Goal: Transaction & Acquisition: Purchase product/service

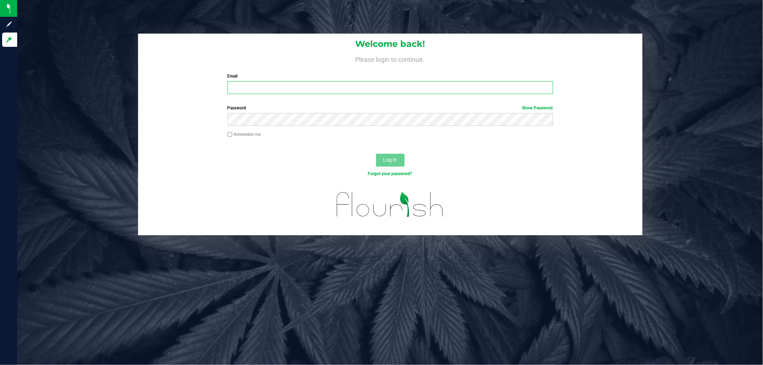
type input "[EMAIL_ADDRESS][DOMAIN_NAME]"
click at [400, 161] on button "Log In" at bounding box center [390, 160] width 29 height 13
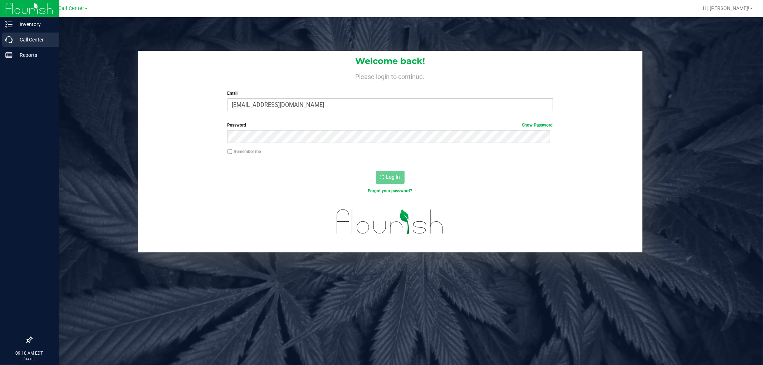
click at [9, 38] on icon at bounding box center [8, 39] width 7 height 7
click at [13, 39] on p "Call Center" at bounding box center [34, 39] width 43 height 9
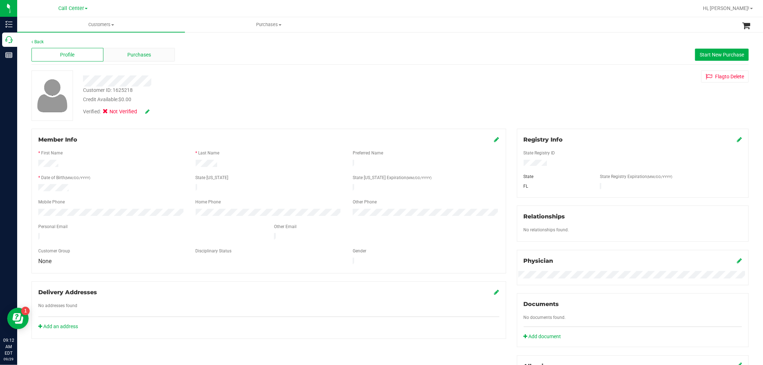
click at [142, 60] on div "Purchases" at bounding box center [139, 55] width 72 height 14
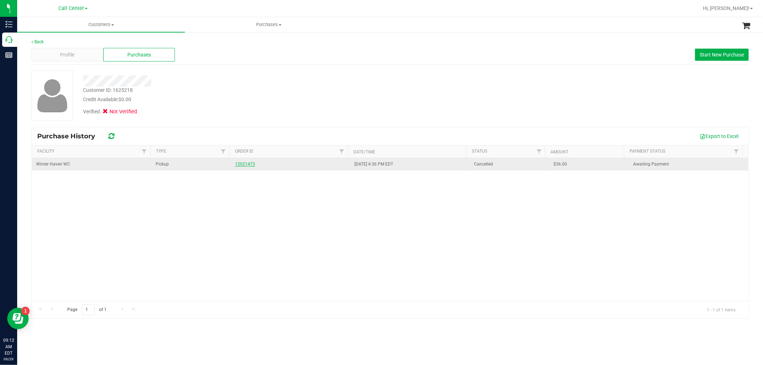
click at [247, 165] on link "12021473" at bounding box center [245, 164] width 20 height 5
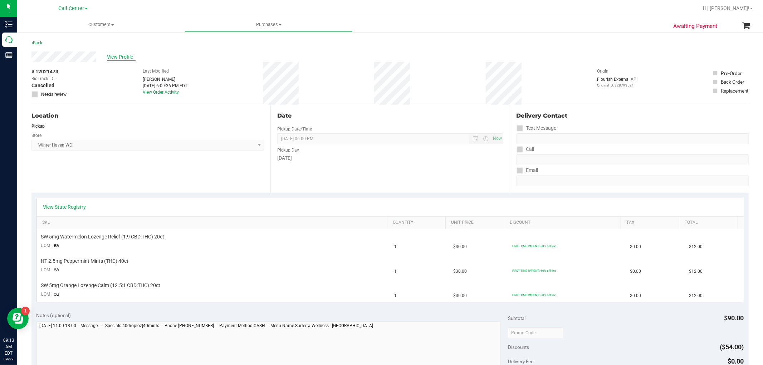
click at [126, 55] on span "View Profile" at bounding box center [121, 57] width 29 height 8
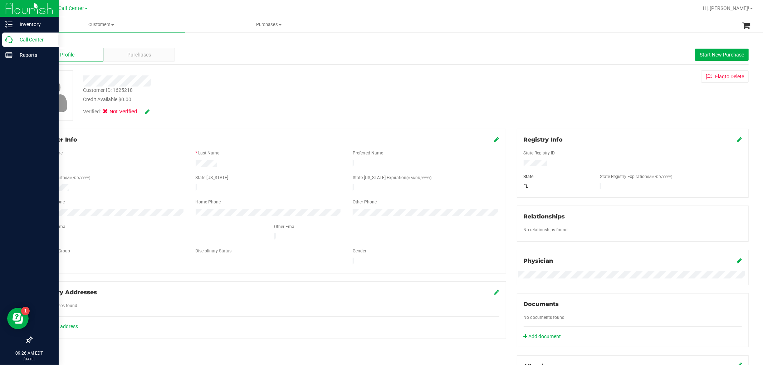
click at [9, 42] on icon at bounding box center [8, 39] width 7 height 7
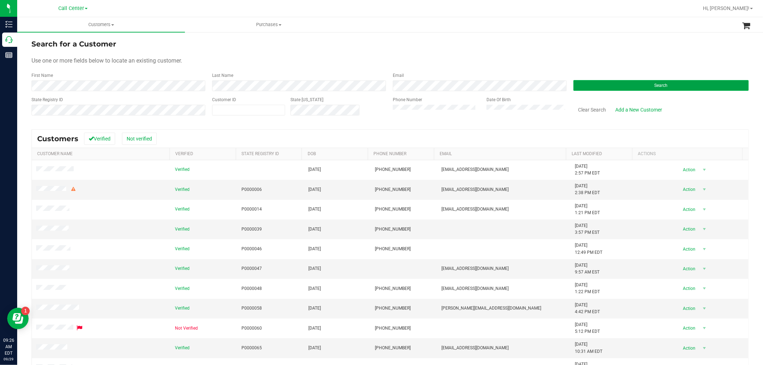
click at [630, 84] on button "Search" at bounding box center [660, 85] width 175 height 11
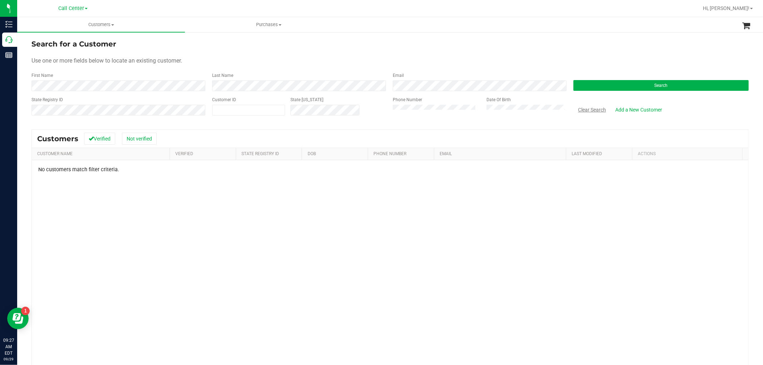
click at [592, 111] on button "Clear Search" at bounding box center [591, 110] width 37 height 12
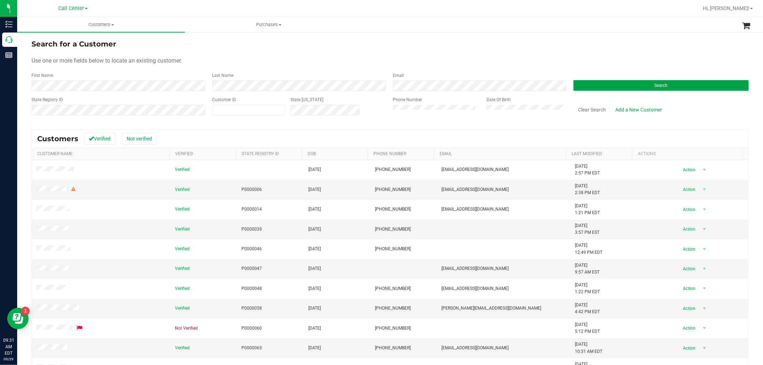
click at [612, 88] on button "Search" at bounding box center [660, 85] width 175 height 11
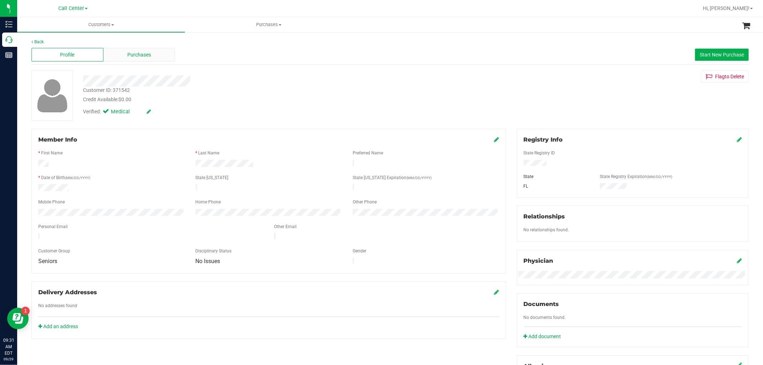
click at [135, 52] on span "Purchases" at bounding box center [139, 55] width 24 height 8
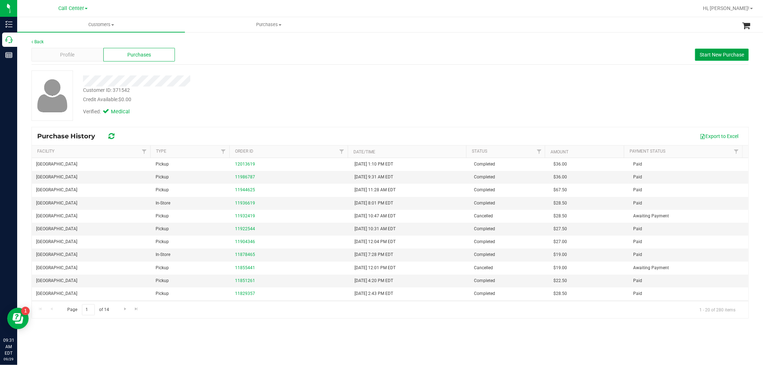
click at [707, 60] on button "Start New Purchase" at bounding box center [722, 55] width 54 height 12
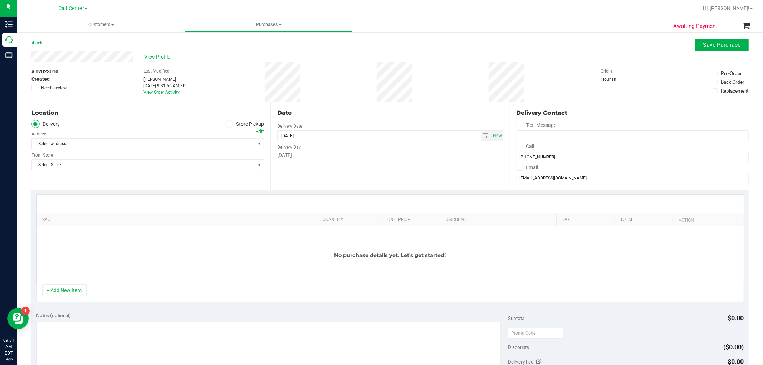
click at [237, 123] on label "Store Pickup" at bounding box center [244, 124] width 39 height 8
click at [0, 0] on input "Store Pickup" at bounding box center [0, 0] width 0 height 0
click at [229, 143] on span "Select Store" at bounding box center [143, 144] width 223 height 10
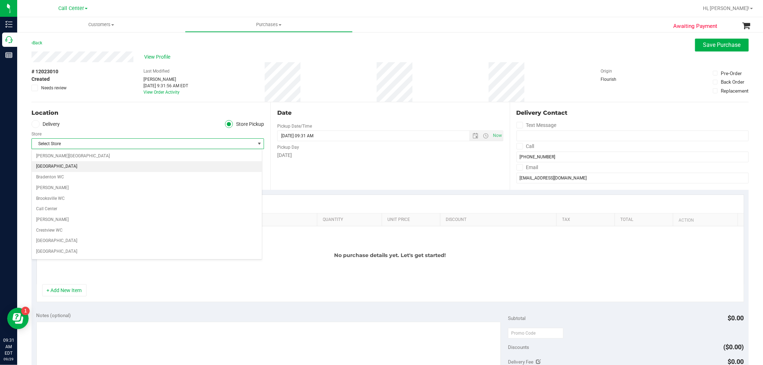
click at [65, 167] on li "[GEOGRAPHIC_DATA]" at bounding box center [147, 166] width 230 height 11
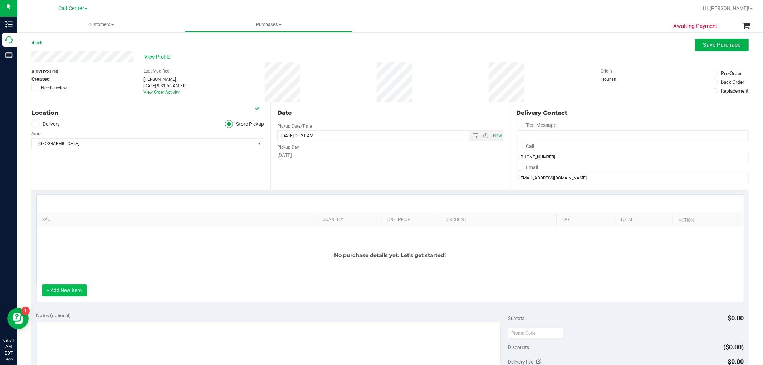
click at [65, 295] on button "+ Add New Item" at bounding box center [64, 290] width 44 height 12
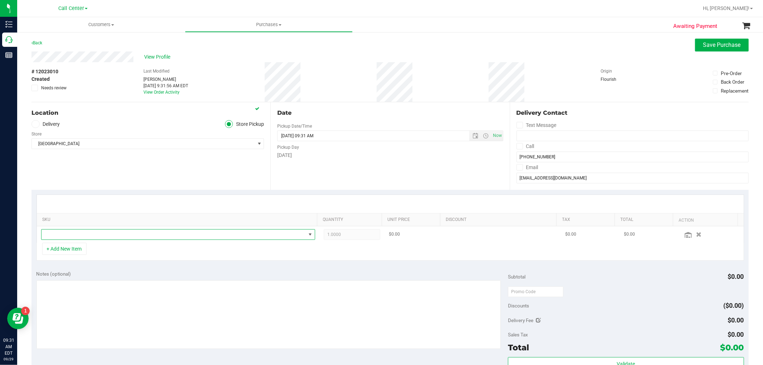
click at [102, 237] on span "NO DATA FOUND" at bounding box center [173, 235] width 264 height 10
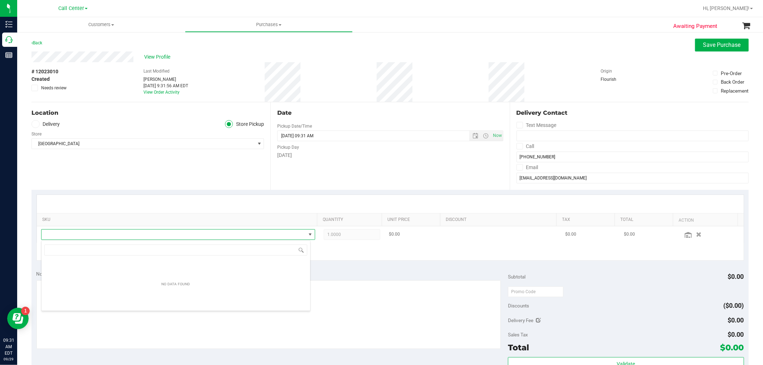
scroll to position [11, 267]
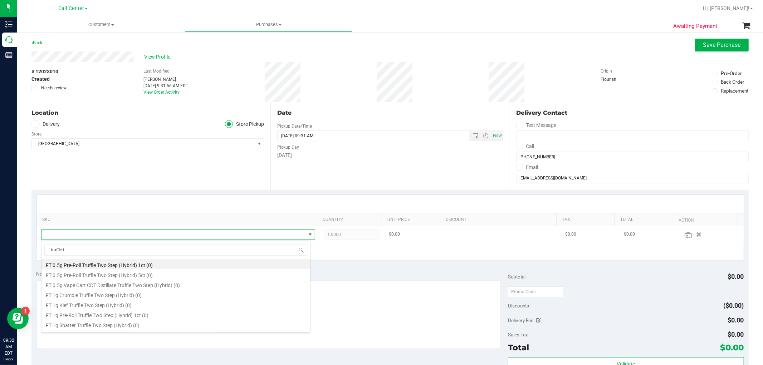
type input "truffle tw"
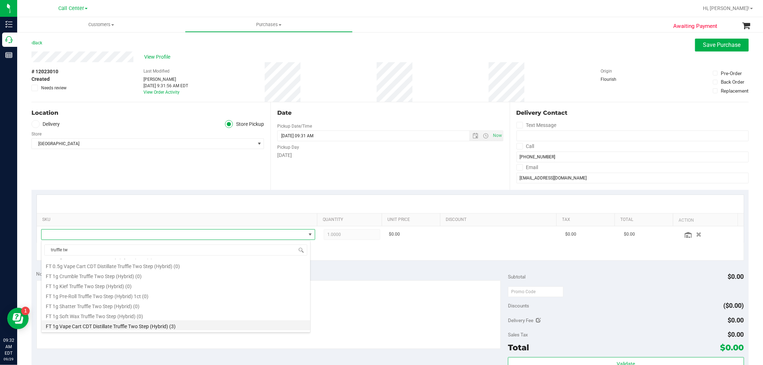
scroll to position [59, 0]
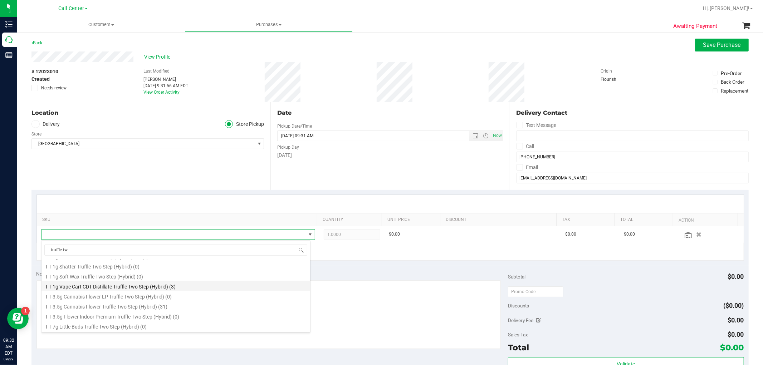
click at [155, 285] on li "FT 1g Vape Cart CDT Distillate Truffle Two Step (Hybrid) (3)" at bounding box center [175, 286] width 269 height 10
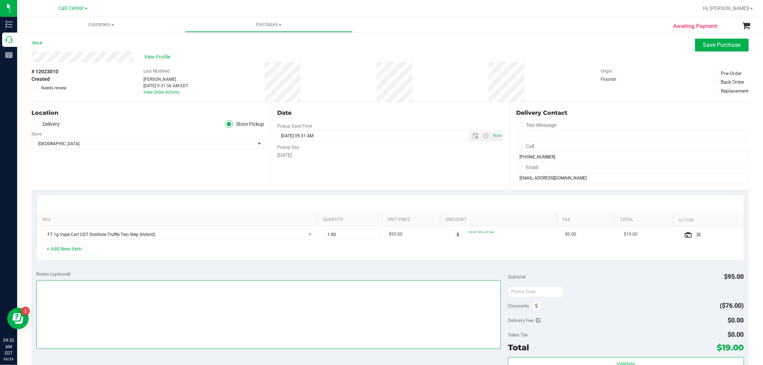
click at [138, 303] on textarea at bounding box center [268, 314] width 465 height 69
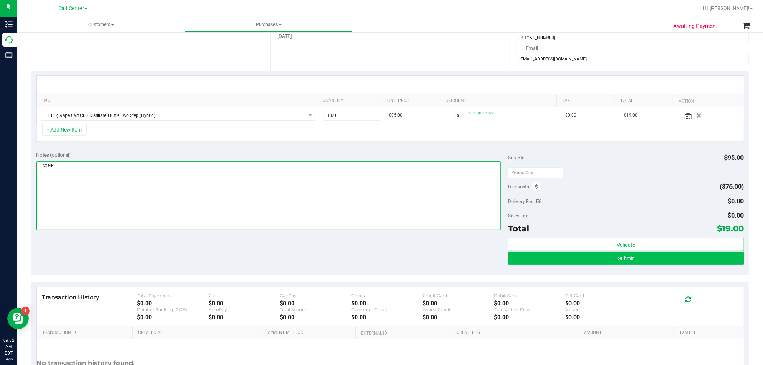
type textarea "-- cc GR"
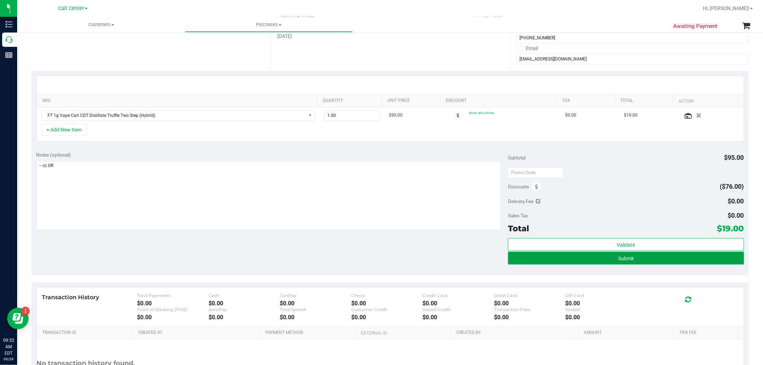
click at [632, 254] on button "Submit" at bounding box center [626, 258] width 236 height 13
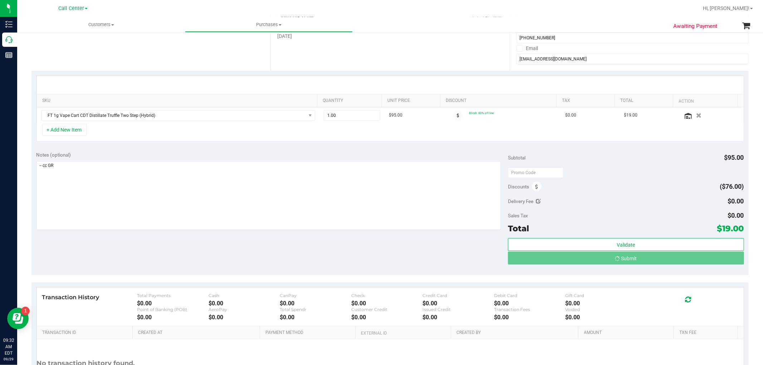
scroll to position [0, 0]
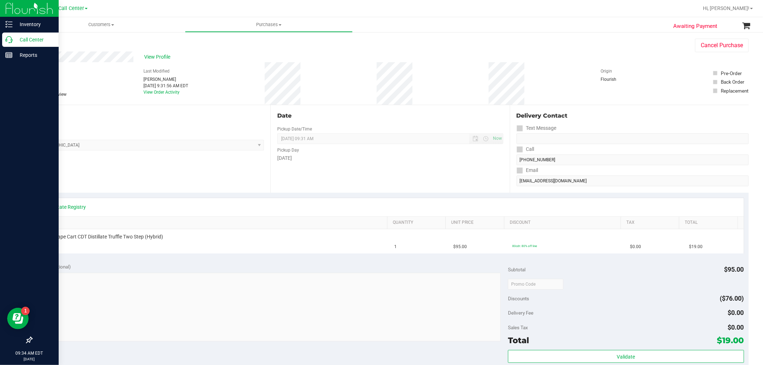
click at [10, 35] on div "Call Center" at bounding box center [30, 40] width 57 height 14
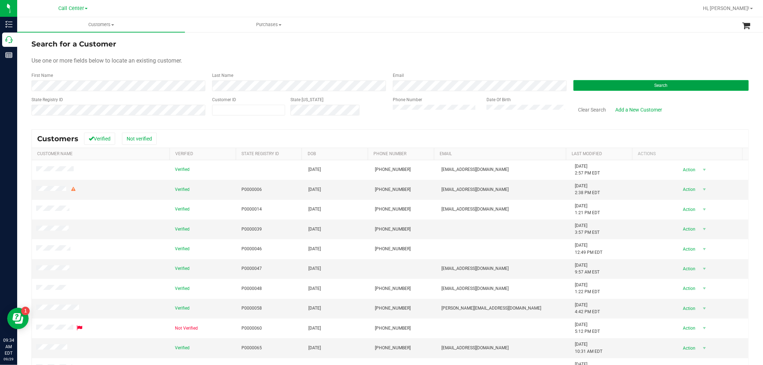
click at [591, 84] on button "Search" at bounding box center [660, 85] width 175 height 11
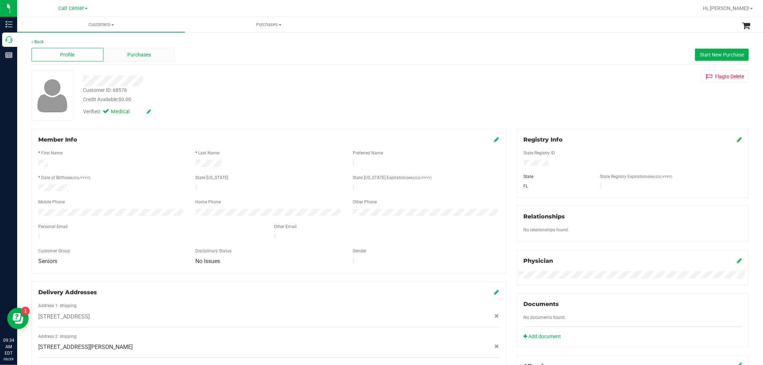
click at [151, 56] on div "Purchases" at bounding box center [139, 55] width 72 height 14
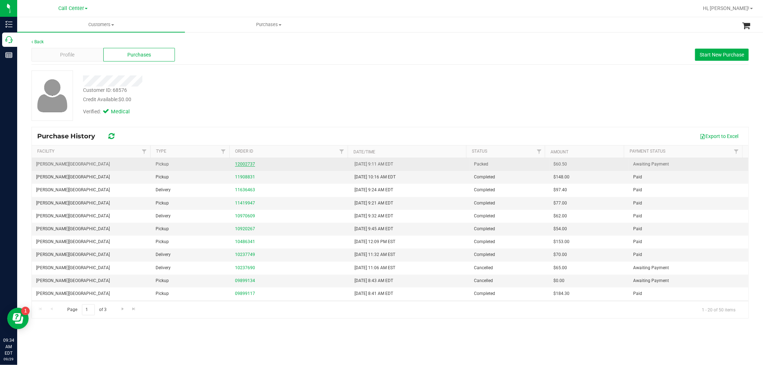
click at [248, 165] on link "12002737" at bounding box center [245, 164] width 20 height 5
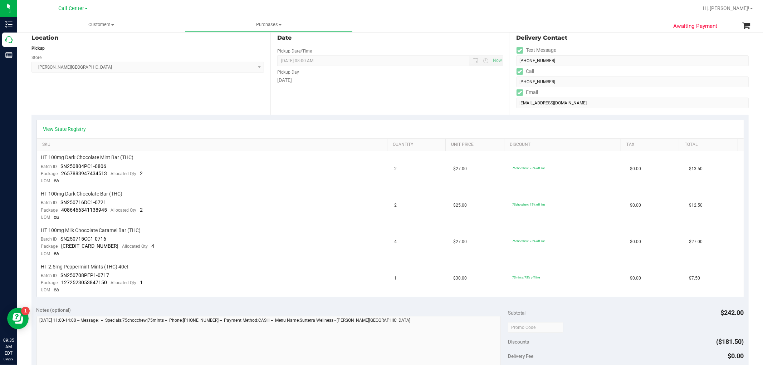
scroll to position [79, 0]
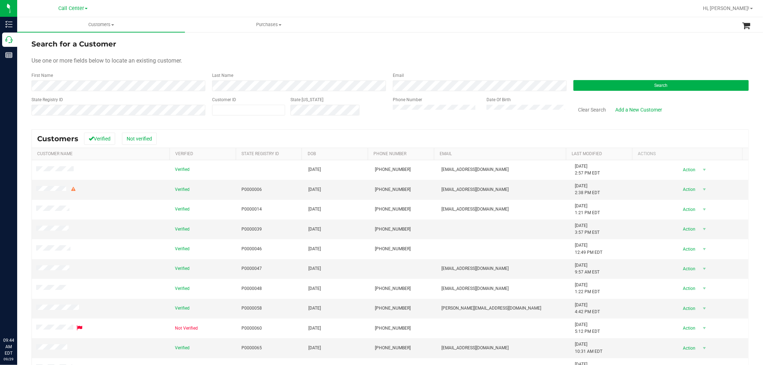
click at [79, 9] on span "Call Center" at bounding box center [71, 8] width 26 height 6
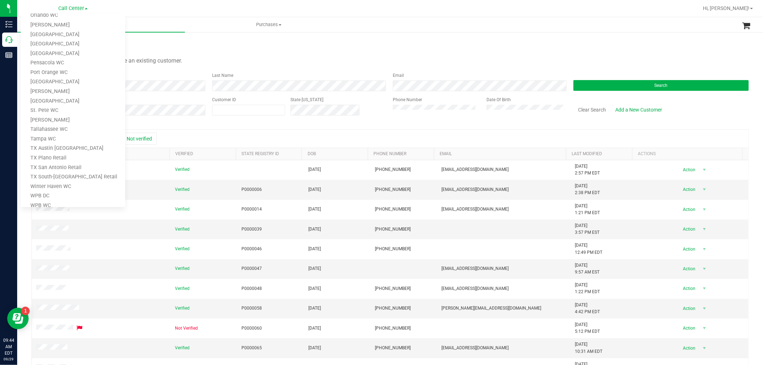
scroll to position [303, 0]
click at [74, 137] on link "TX Austin [GEOGRAPHIC_DATA]" at bounding box center [73, 140] width 104 height 10
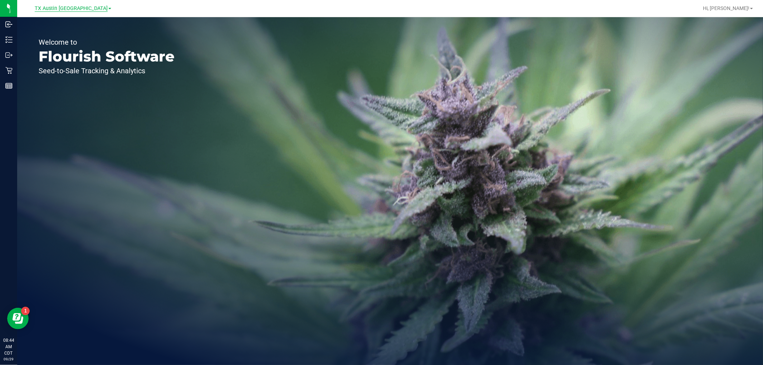
click at [84, 6] on span "TX Austin [GEOGRAPHIC_DATA]" at bounding box center [71, 8] width 73 height 6
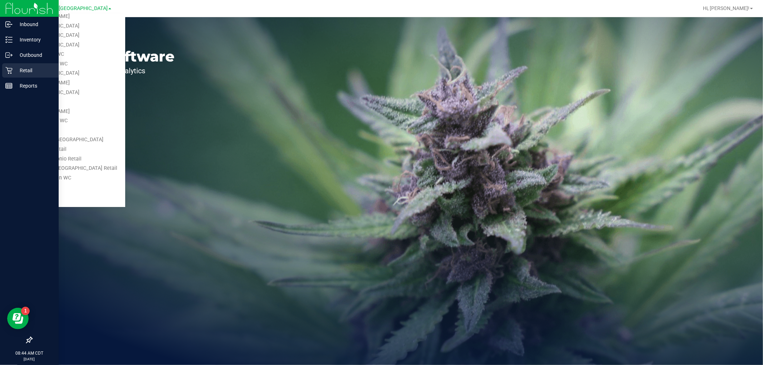
click at [7, 73] on icon at bounding box center [8, 70] width 7 height 7
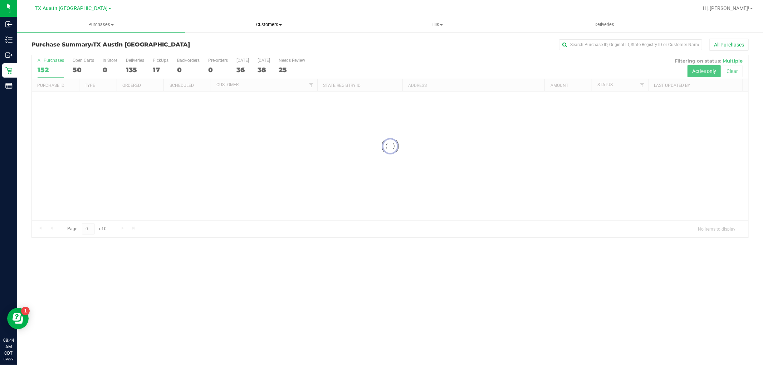
click at [273, 26] on span "Customers" at bounding box center [268, 24] width 167 height 6
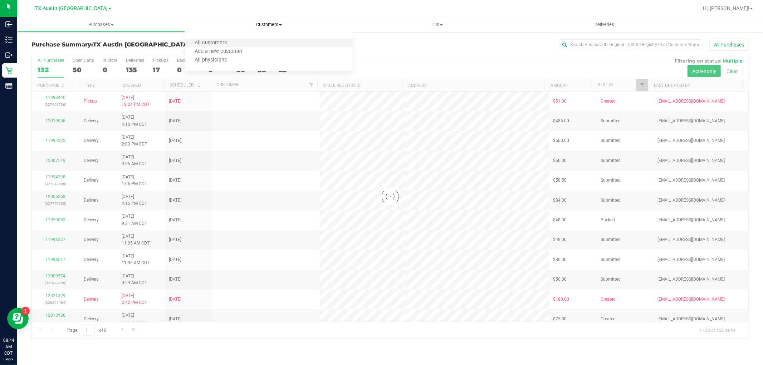
click at [268, 39] on li "All customers" at bounding box center [269, 43] width 168 height 9
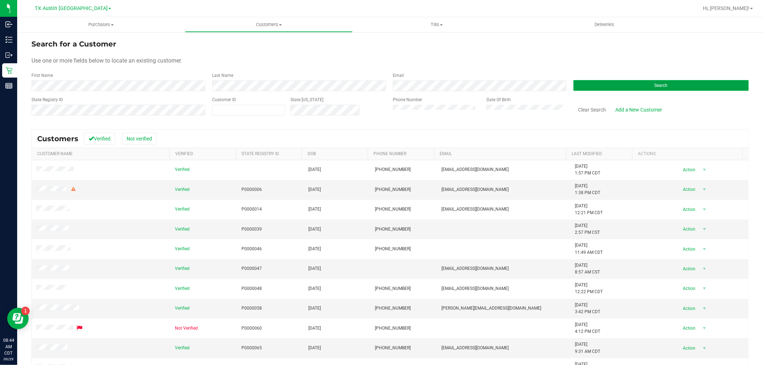
click at [600, 84] on button "Search" at bounding box center [660, 85] width 175 height 11
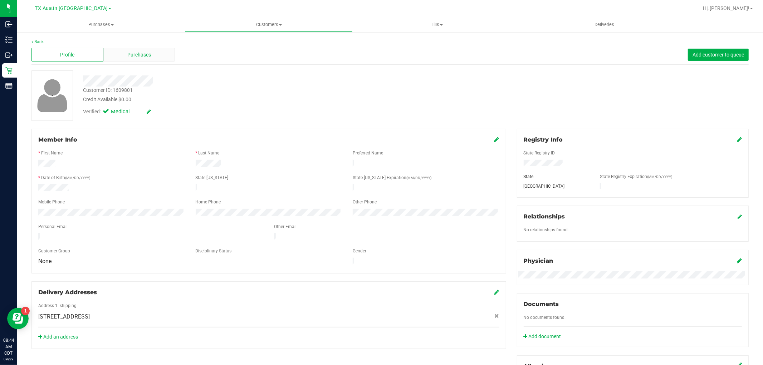
click at [156, 59] on div "Purchases" at bounding box center [139, 55] width 72 height 14
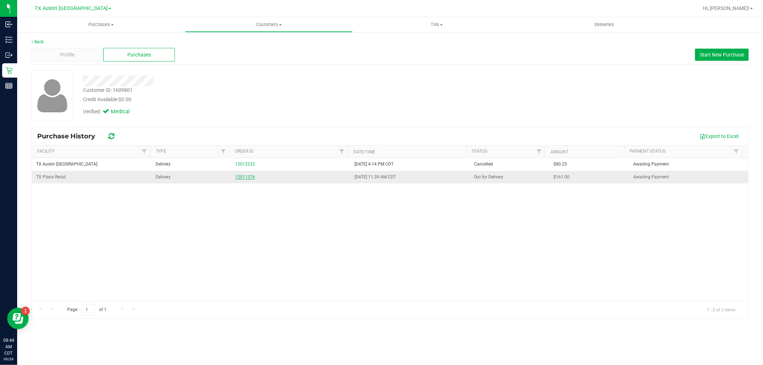
click at [247, 177] on link "12011376" at bounding box center [245, 177] width 20 height 5
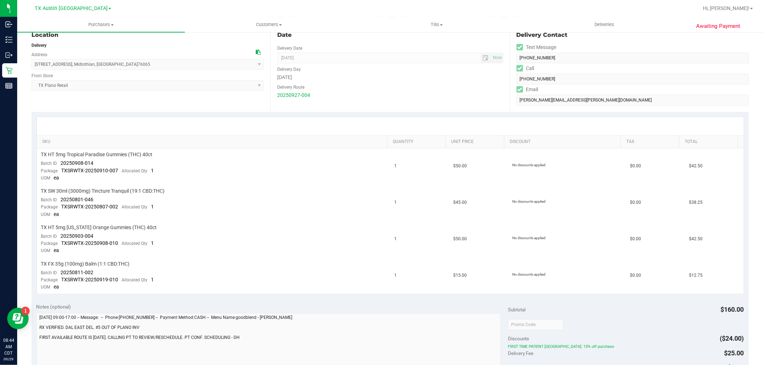
scroll to position [40, 0]
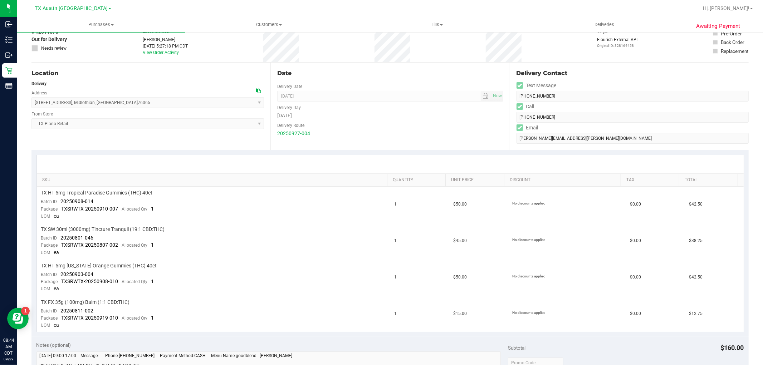
click at [256, 89] on icon at bounding box center [258, 90] width 5 height 5
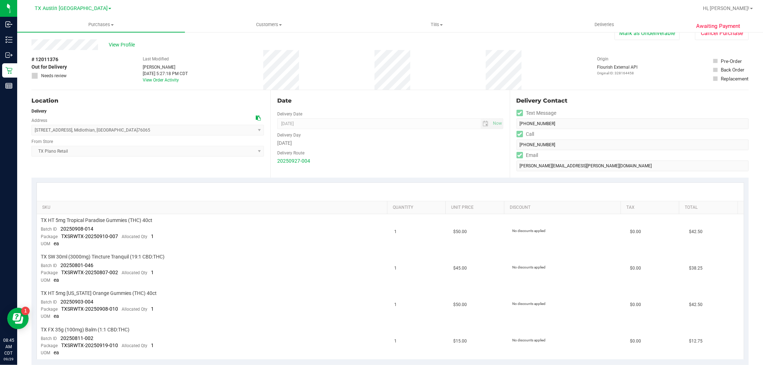
scroll to position [0, 0]
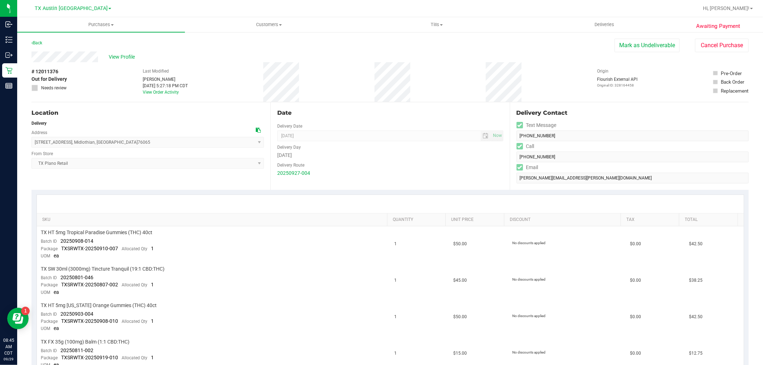
click at [260, 126] on div "Delivery" at bounding box center [147, 123] width 232 height 6
click at [256, 129] on icon at bounding box center [258, 130] width 5 height 5
click at [115, 56] on span "View Profile" at bounding box center [123, 57] width 29 height 8
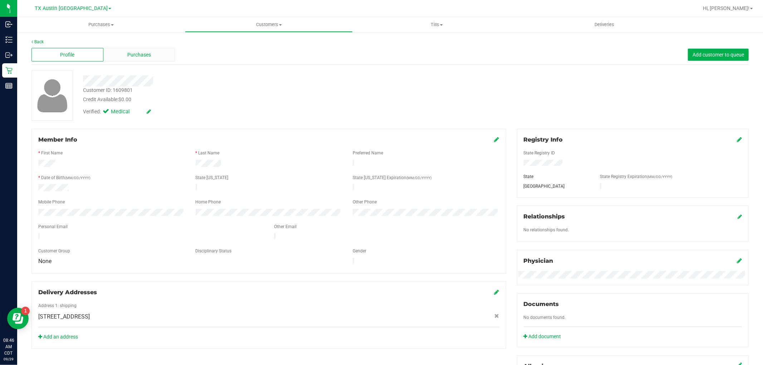
click at [146, 56] on span "Purchases" at bounding box center [139, 55] width 24 height 8
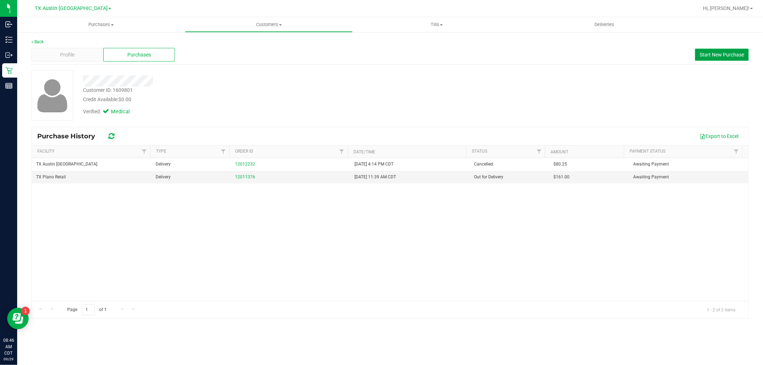
click at [712, 58] on button "Start New Purchase" at bounding box center [722, 55] width 54 height 12
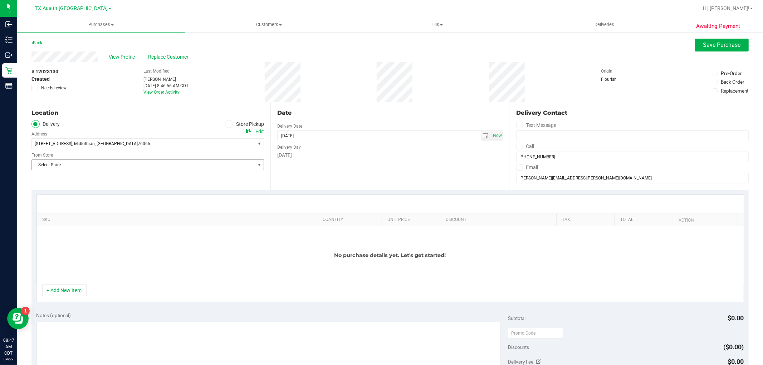
click at [188, 167] on span "Select Store" at bounding box center [143, 165] width 223 height 10
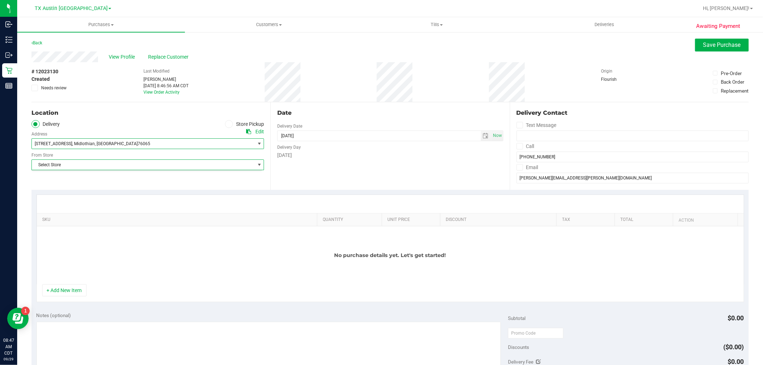
click at [194, 147] on span "[STREET_ADDRESS] , [GEOGRAPHIC_DATA] , [GEOGRAPHIC_DATA] 76065" at bounding box center [138, 144] width 212 height 10
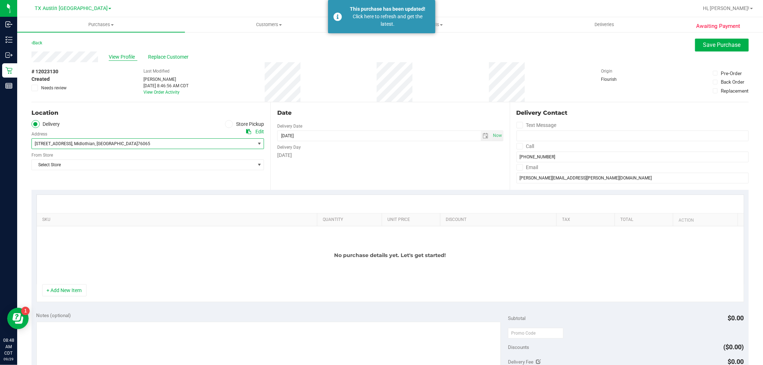
click at [118, 55] on span "View Profile" at bounding box center [123, 57] width 29 height 8
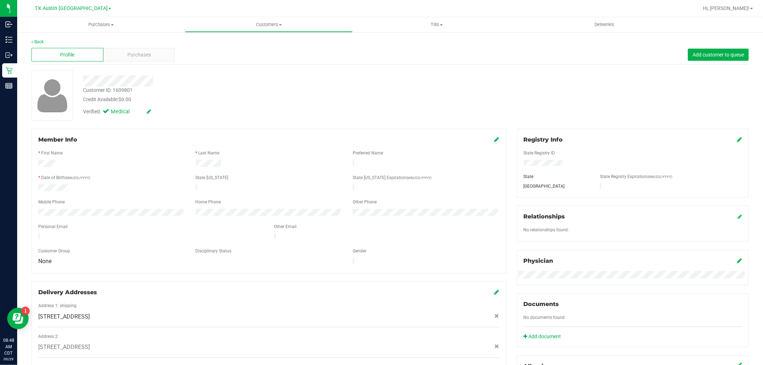
drag, startPoint x: 130, startPoint y: 71, endPoint x: 138, endPoint y: 60, distance: 13.3
click at [130, 70] on div at bounding box center [260, 78] width 364 height 16
click at [138, 60] on div "Purchases" at bounding box center [139, 55] width 72 height 14
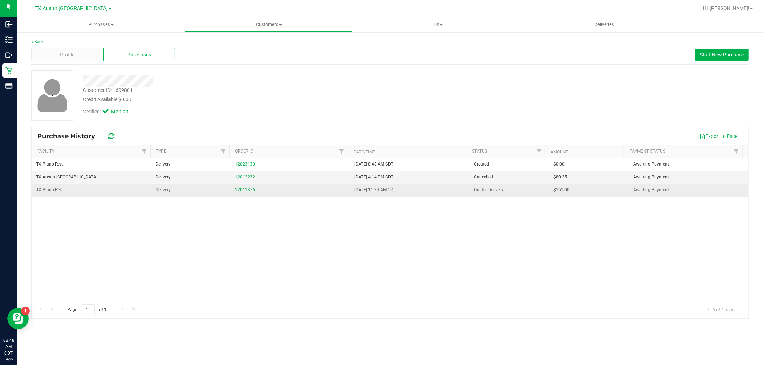
click at [243, 190] on link "12011376" at bounding box center [245, 189] width 20 height 5
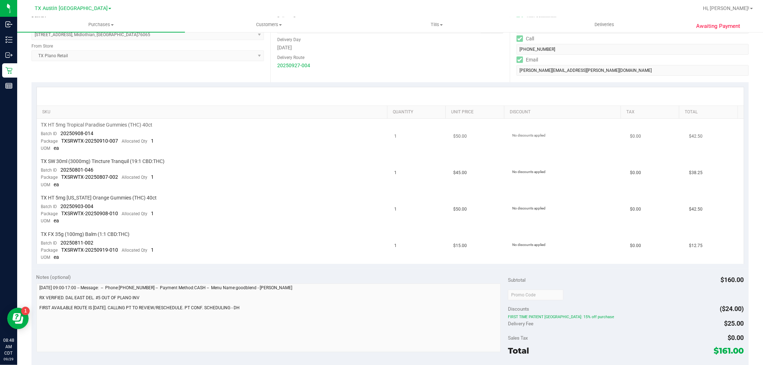
scroll to position [119, 0]
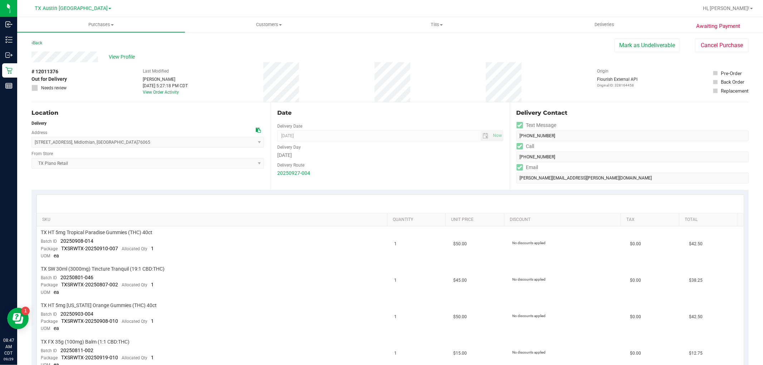
click at [127, 50] on div "Back Mark as Undeliverable Cancel Purchase" at bounding box center [389, 45] width 717 height 13
click at [126, 57] on span "View Profile" at bounding box center [123, 57] width 29 height 8
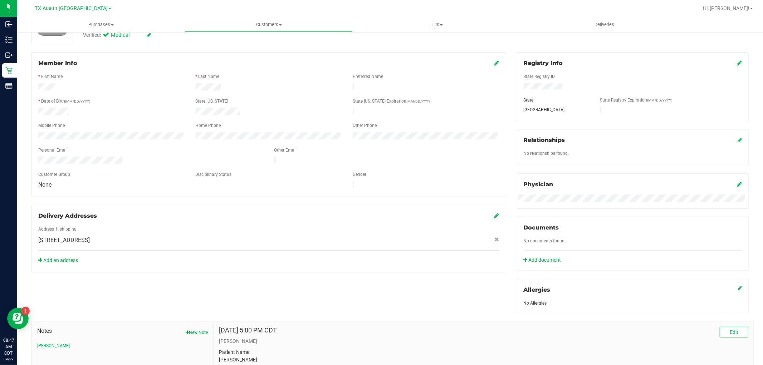
scroll to position [79, 0]
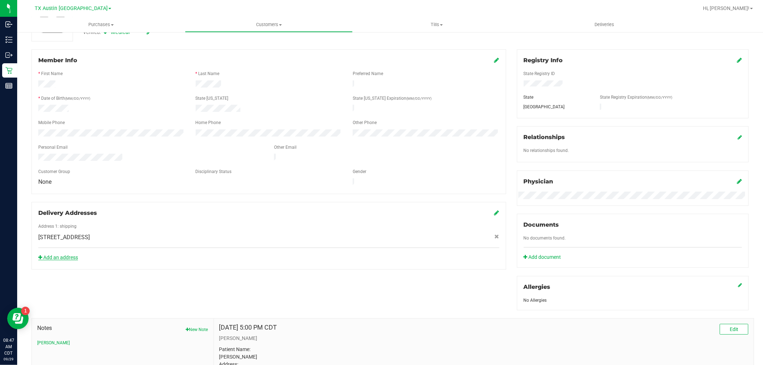
click at [69, 255] on link "Add an address" at bounding box center [58, 258] width 40 height 6
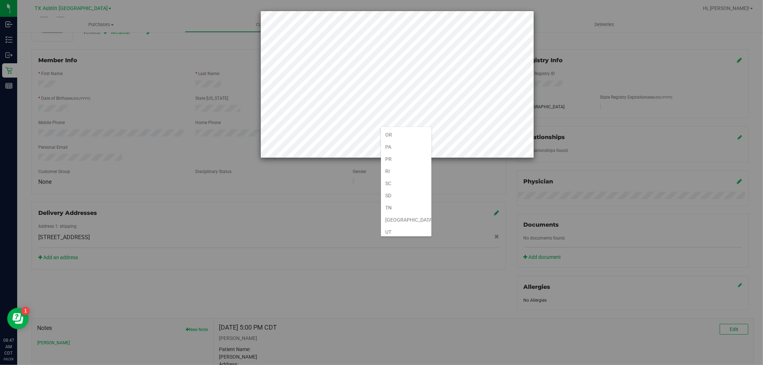
scroll to position [477, 0]
click at [408, 195] on li "[GEOGRAPHIC_DATA]" at bounding box center [406, 192] width 50 height 12
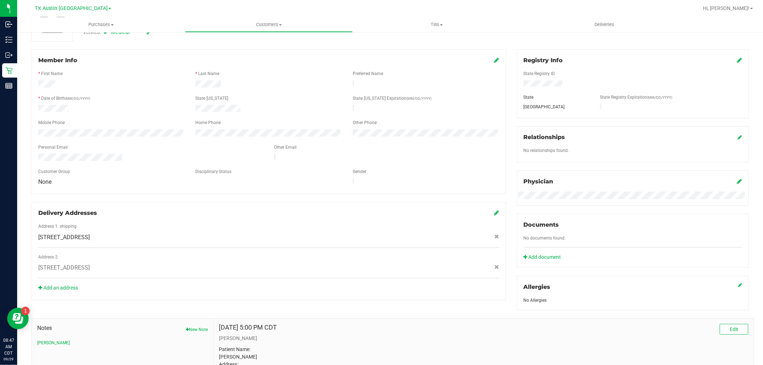
scroll to position [0, 0]
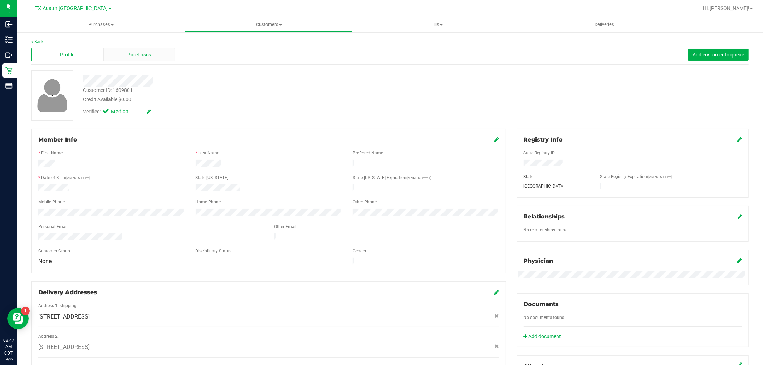
click at [154, 58] on div "Purchases" at bounding box center [139, 55] width 72 height 14
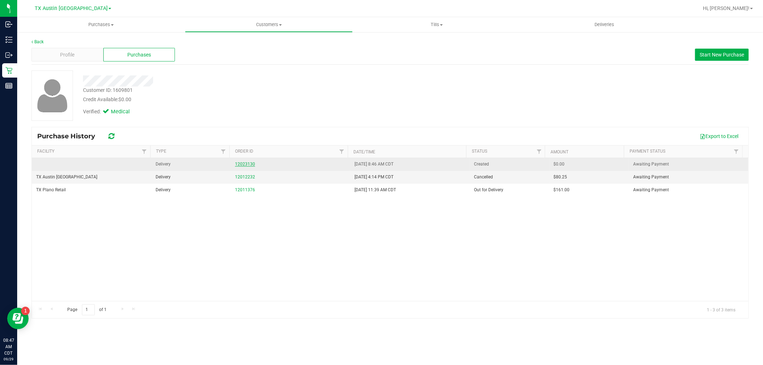
click at [248, 165] on link "12023130" at bounding box center [245, 164] width 20 height 5
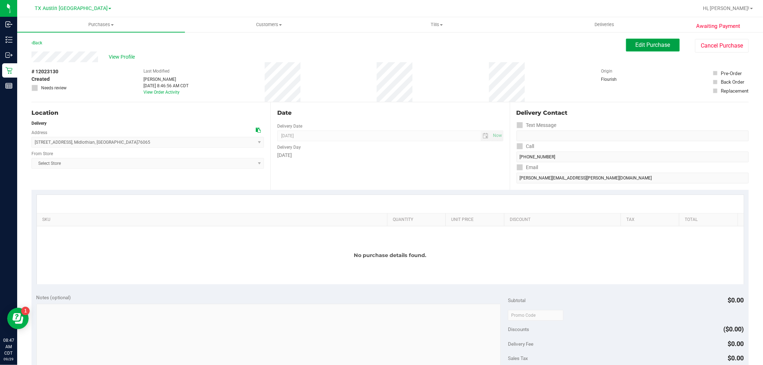
click at [653, 48] on button "Edit Purchase" at bounding box center [653, 45] width 54 height 13
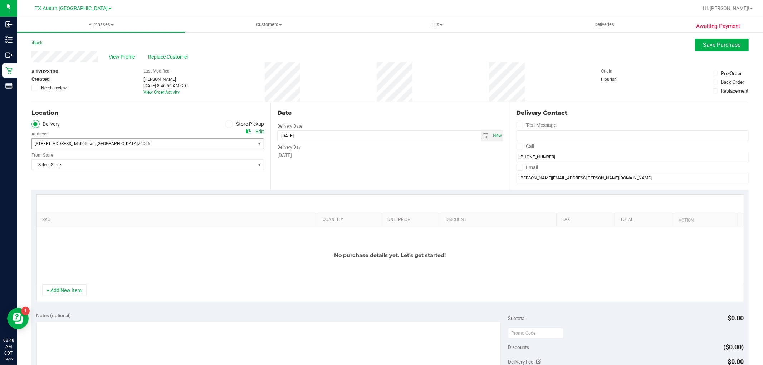
click at [124, 145] on span "[STREET_ADDRESS] , [GEOGRAPHIC_DATA] , [GEOGRAPHIC_DATA] 76065" at bounding box center [138, 144] width 212 height 10
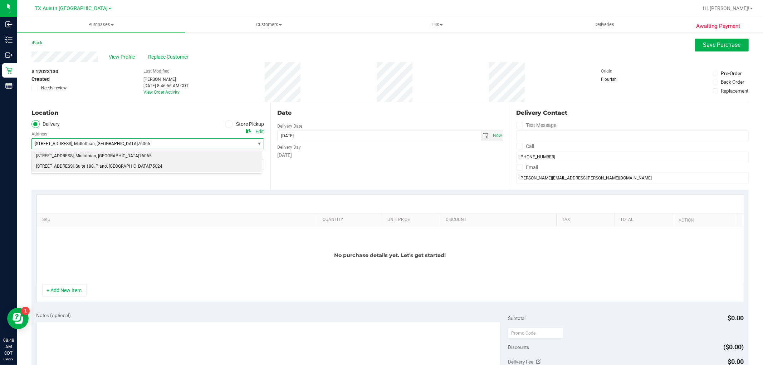
click at [122, 163] on li "4720 State Hwy , Suite 180 , Plano , TX 75024" at bounding box center [147, 166] width 230 height 11
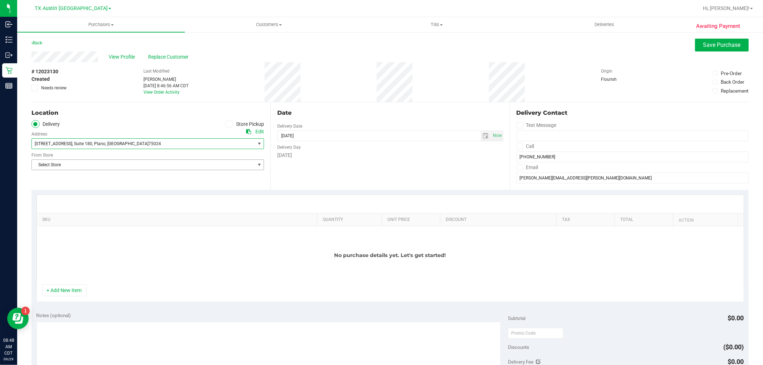
click at [122, 163] on span "Select Store" at bounding box center [143, 165] width 223 height 10
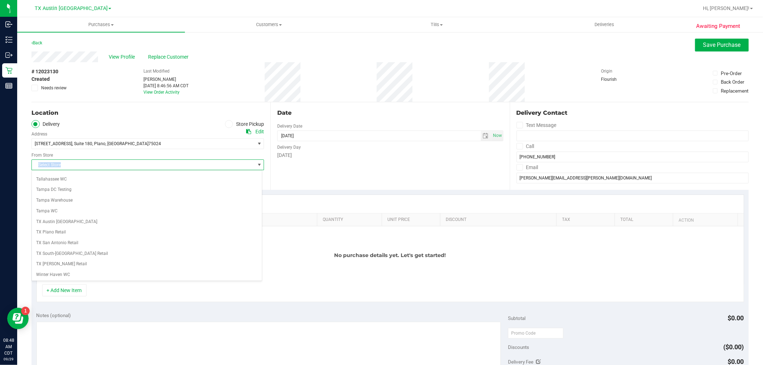
scroll to position [516, 0]
click at [72, 214] on li "TX Plano Retail" at bounding box center [147, 213] width 230 height 11
click at [188, 256] on div "No purchase details yet. Let's get started!" at bounding box center [390, 255] width 707 height 58
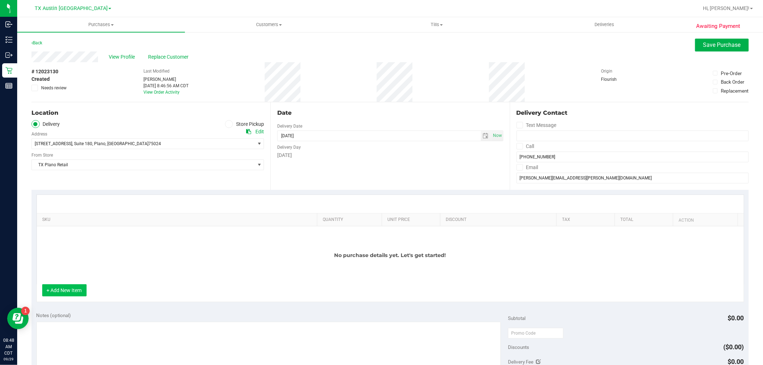
click at [55, 288] on button "+ Add New Item" at bounding box center [64, 290] width 44 height 12
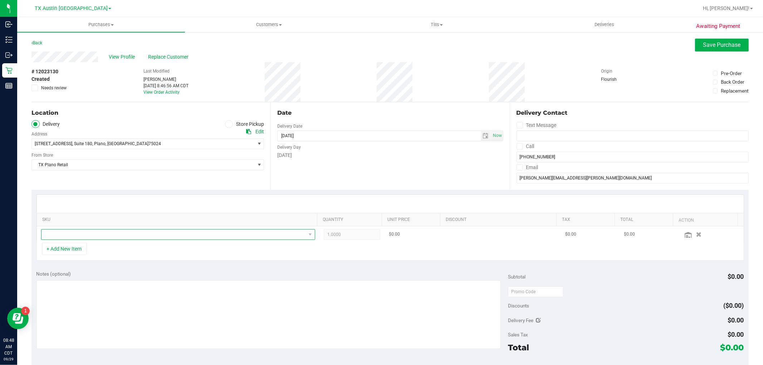
click at [105, 234] on span "NO DATA FOUND" at bounding box center [173, 235] width 264 height 10
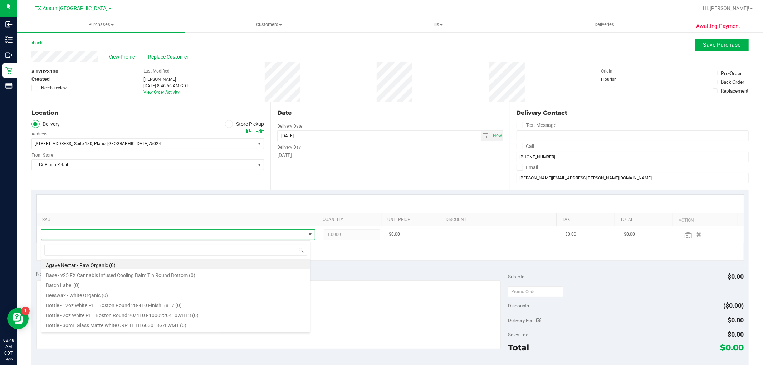
scroll to position [11, 267]
type input "tropical"
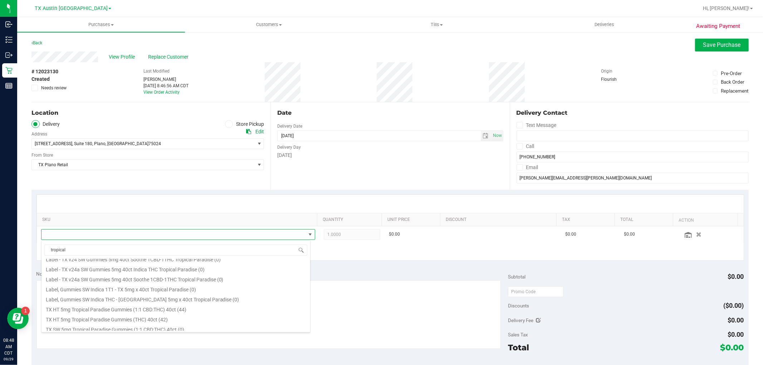
scroll to position [79, 0]
click at [200, 316] on li "TX HT 5mg Tropical Paradise Gummies (THC) 40ct (42)" at bounding box center [175, 315] width 269 height 10
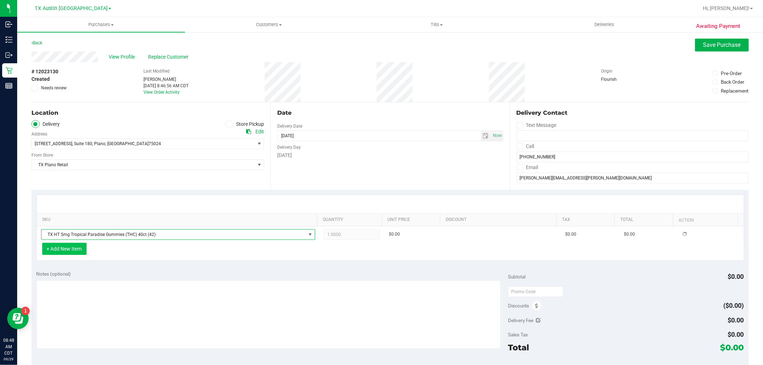
click at [45, 249] on button "+ Add New Item" at bounding box center [64, 249] width 44 height 12
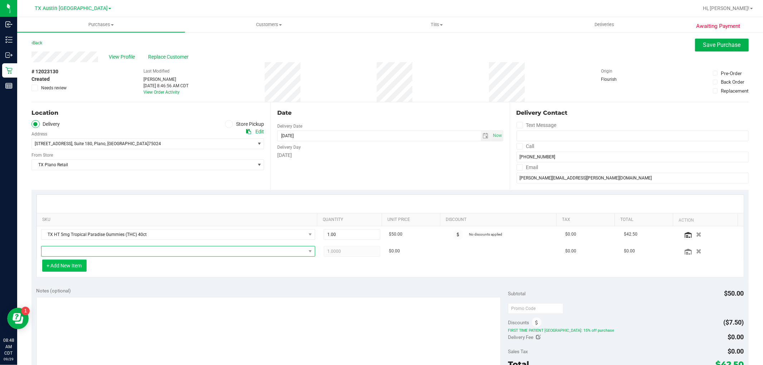
click at [45, 249] on span "NO DATA FOUND" at bounding box center [173, 251] width 264 height 10
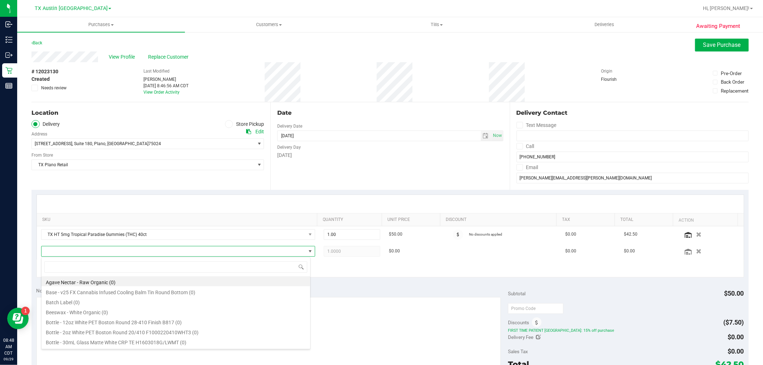
scroll to position [11, 267]
type input "tranquil"
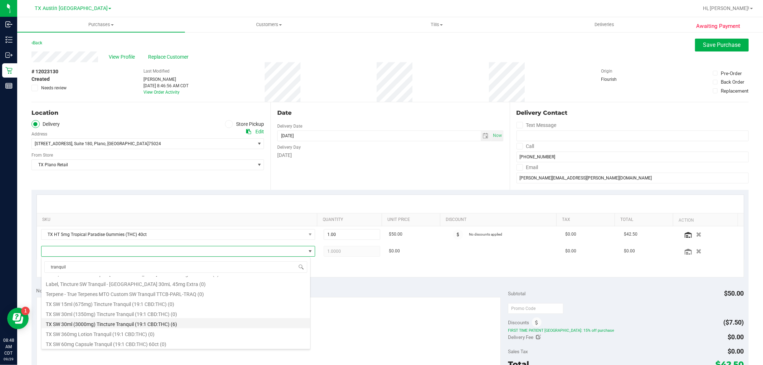
click at [178, 323] on li "TX SW 30ml (3000mg) Tincture Tranquil (19:1 CBD:THC) (6)" at bounding box center [175, 323] width 269 height 10
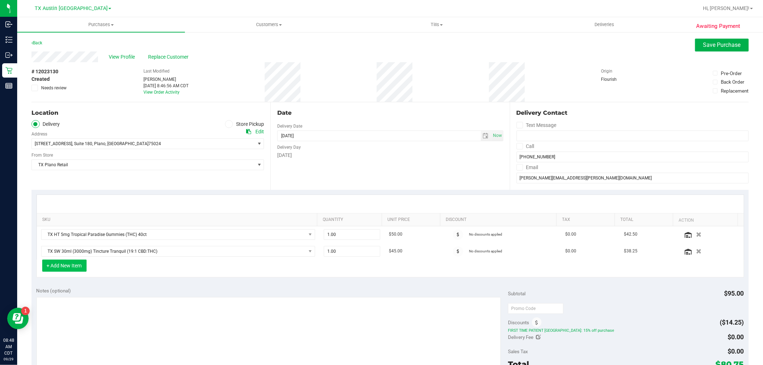
click at [73, 269] on button "+ Add New Item" at bounding box center [64, 266] width 44 height 12
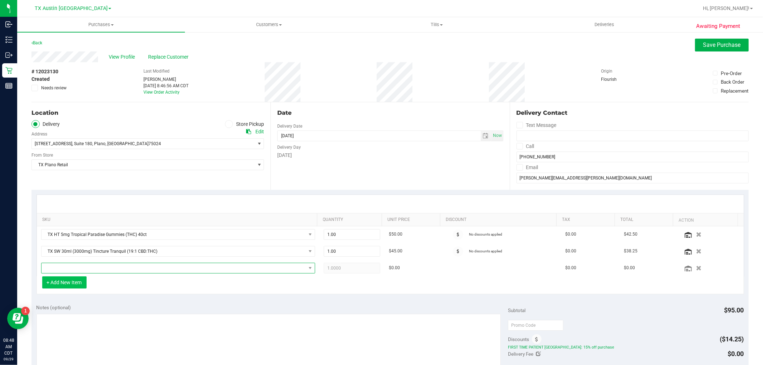
click at [73, 269] on span "NO DATA FOUND" at bounding box center [173, 268] width 264 height 10
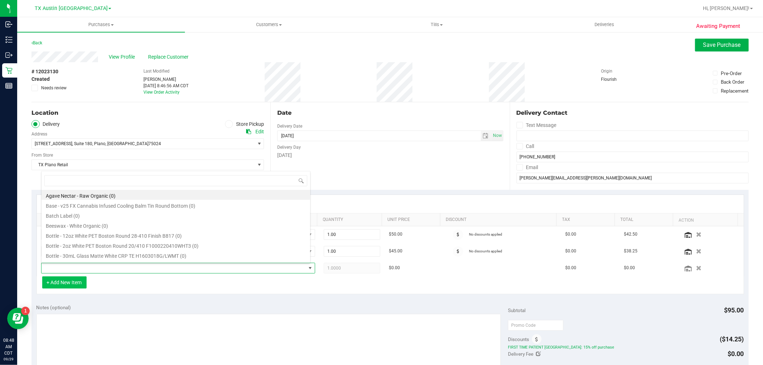
scroll to position [11, 267]
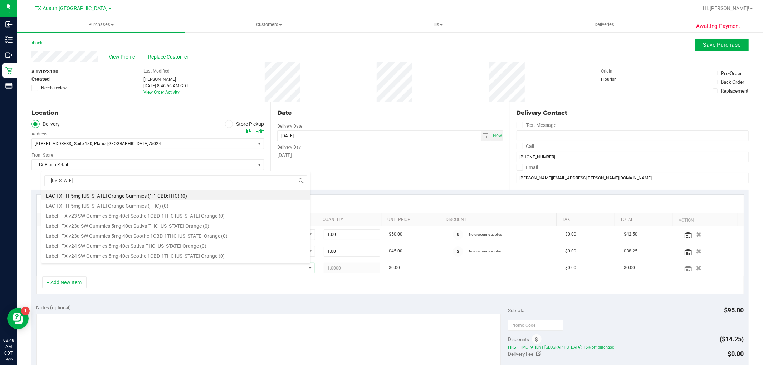
type input "texas"
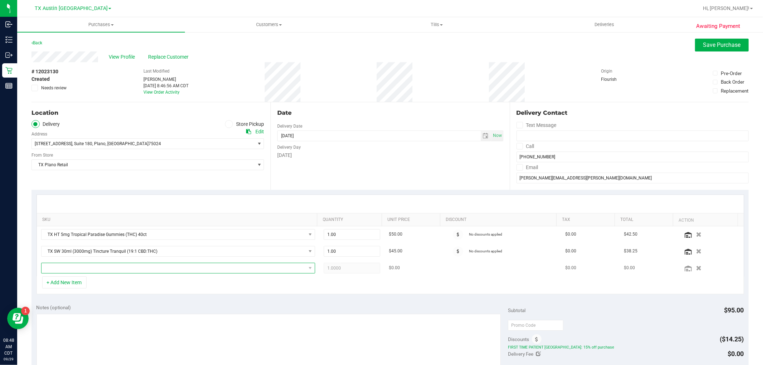
click at [79, 272] on span "NO DATA FOUND" at bounding box center [173, 268] width 264 height 10
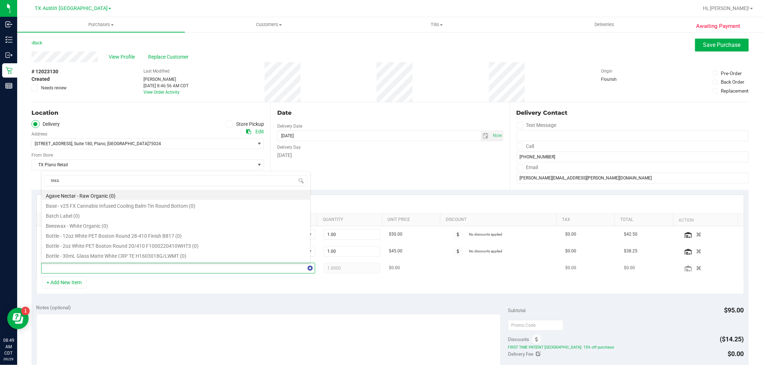
type input "texas"
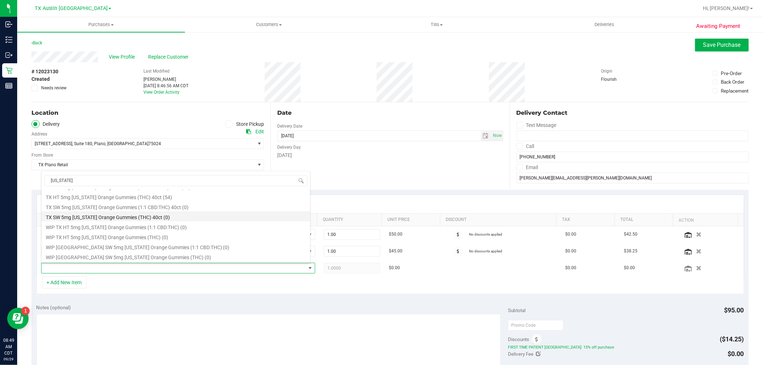
scroll to position [79, 0]
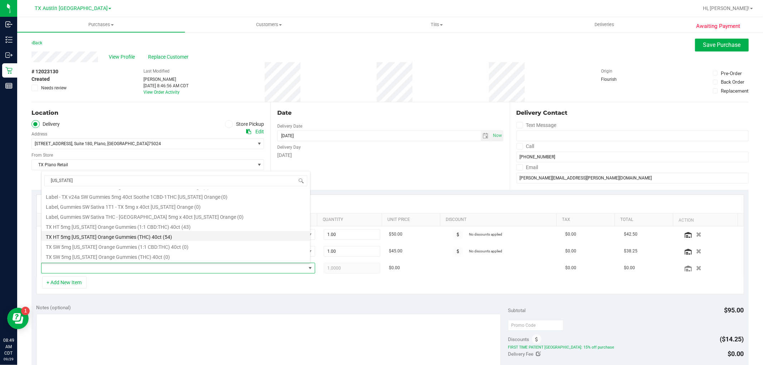
click at [169, 237] on li "TX HT 5mg Texas Orange Gummies (THC) 40ct (54)" at bounding box center [175, 236] width 269 height 10
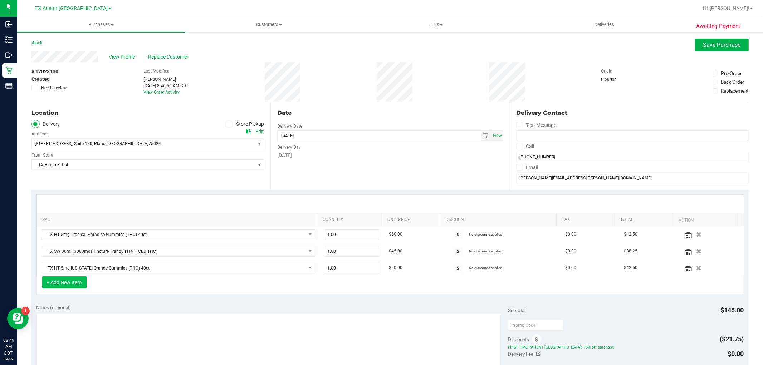
click at [65, 286] on button "+ Add New Item" at bounding box center [64, 282] width 44 height 12
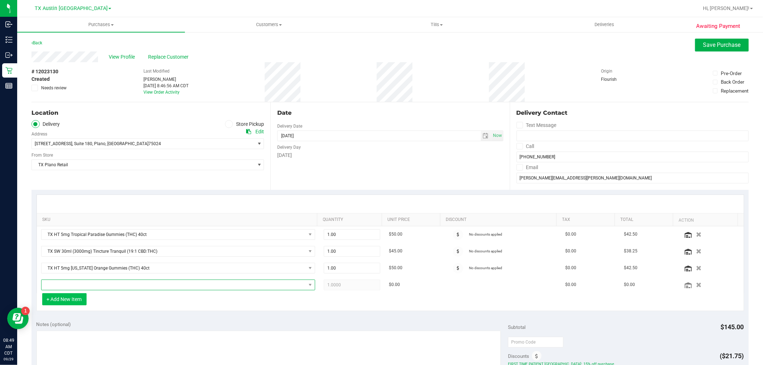
click at [65, 286] on span "NO DATA FOUND" at bounding box center [173, 285] width 264 height 10
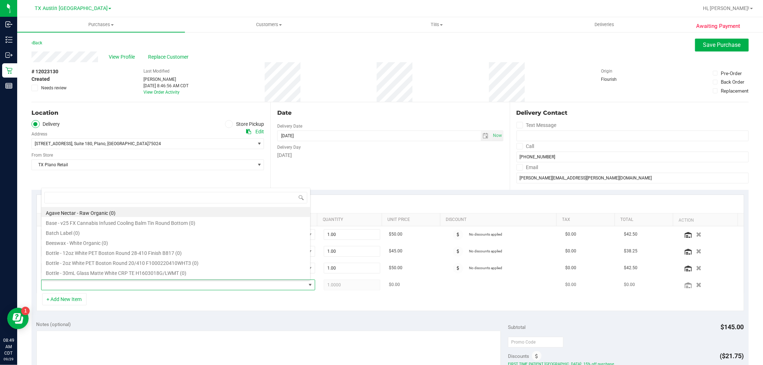
scroll to position [11, 267]
type input "balm"
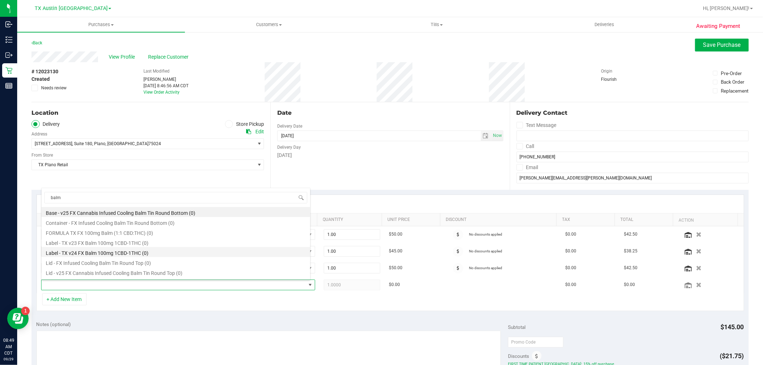
scroll to position [9, 0]
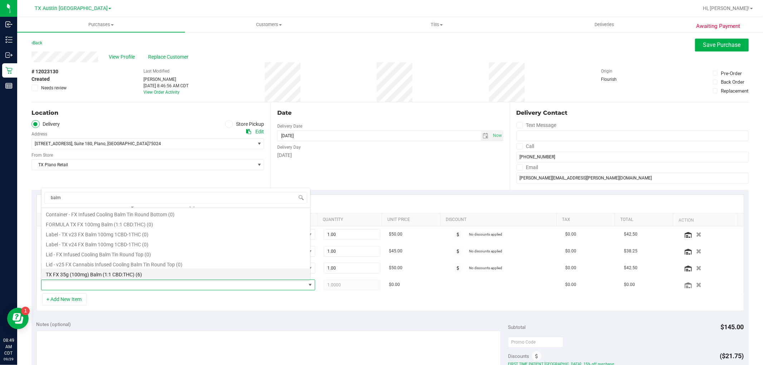
click at [172, 273] on li "TX FX 35g (100mg) Balm (1:1 CBD:THC) (6)" at bounding box center [175, 274] width 269 height 10
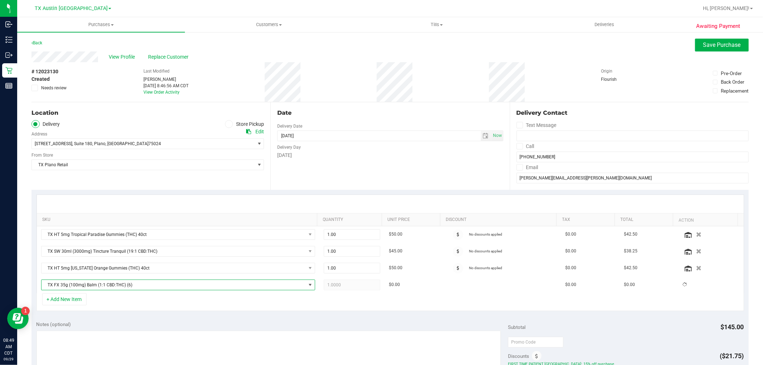
click at [177, 310] on div "+ Add New Item" at bounding box center [389, 302] width 707 height 18
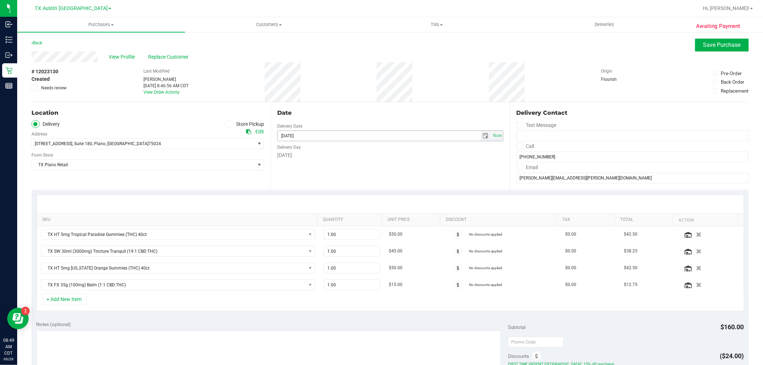
click at [483, 136] on span "select" at bounding box center [486, 136] width 6 height 6
click at [299, 219] on link "30" at bounding box center [303, 219] width 10 height 11
type input "09/30/2025"
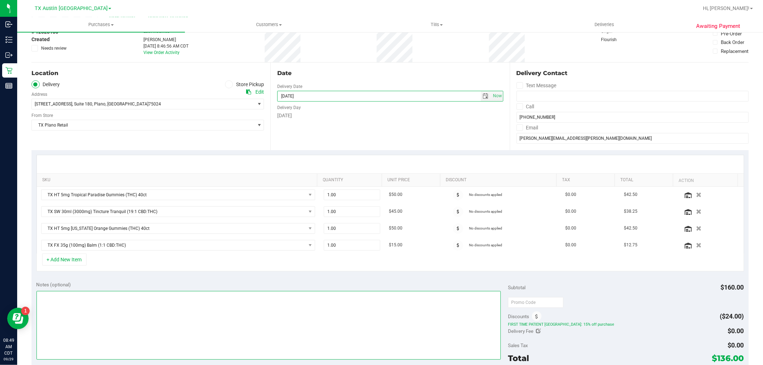
click at [312, 317] on textarea at bounding box center [268, 325] width 465 height 69
click at [337, 316] on textarea at bounding box center [268, 325] width 465 height 69
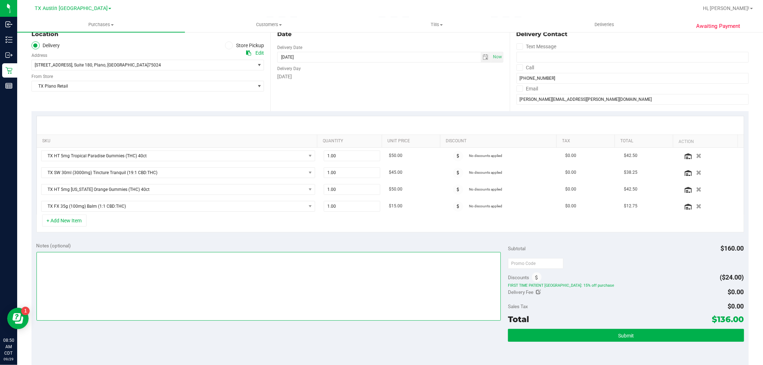
scroll to position [79, 0]
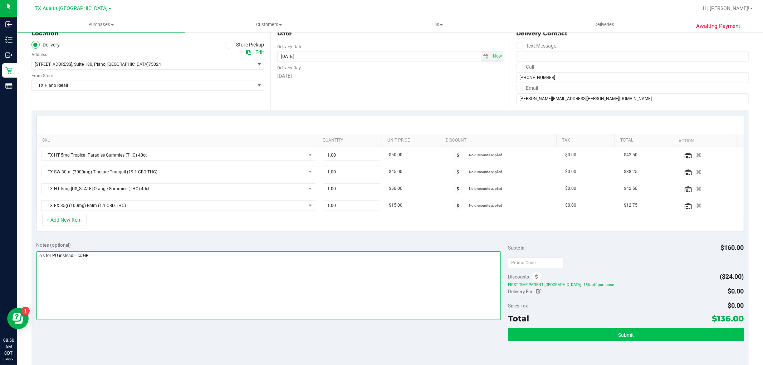
type textarea "r/s for PU instead -- cc GR"
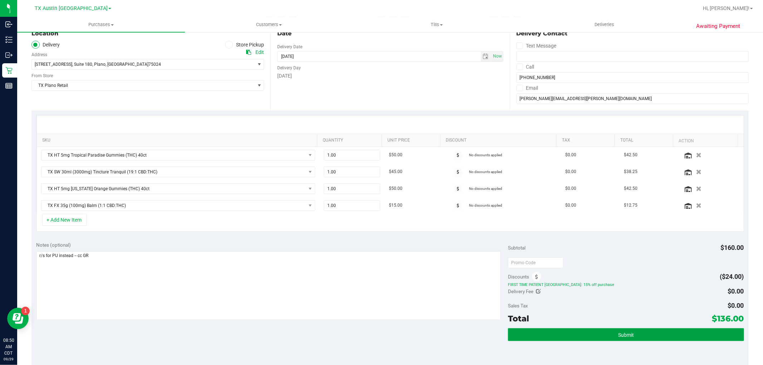
click at [620, 334] on span "Submit" at bounding box center [626, 335] width 16 height 6
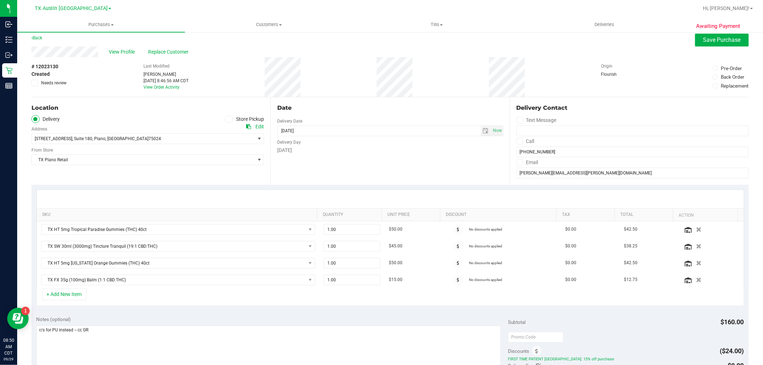
scroll to position [0, 0]
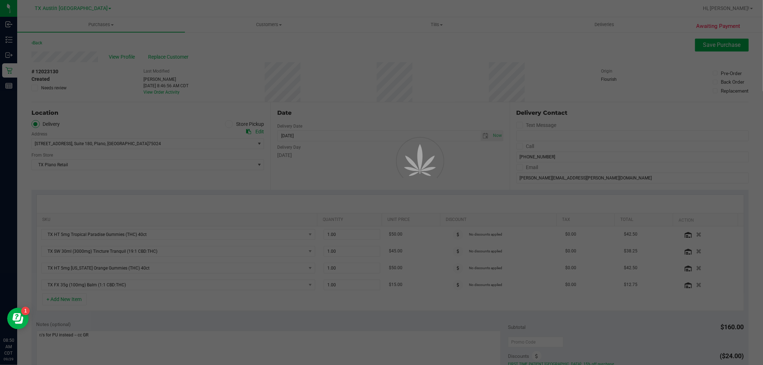
drag, startPoint x: 106, startPoint y: 67, endPoint x: 69, endPoint y: 54, distance: 39.0
click at [69, 54] on div at bounding box center [381, 182] width 763 height 365
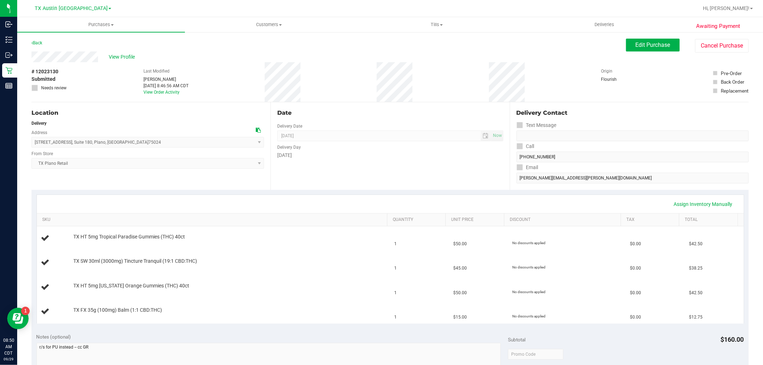
click at [31, 55] on div "View Profile" at bounding box center [328, 57] width 594 height 11
